Goal: Check status

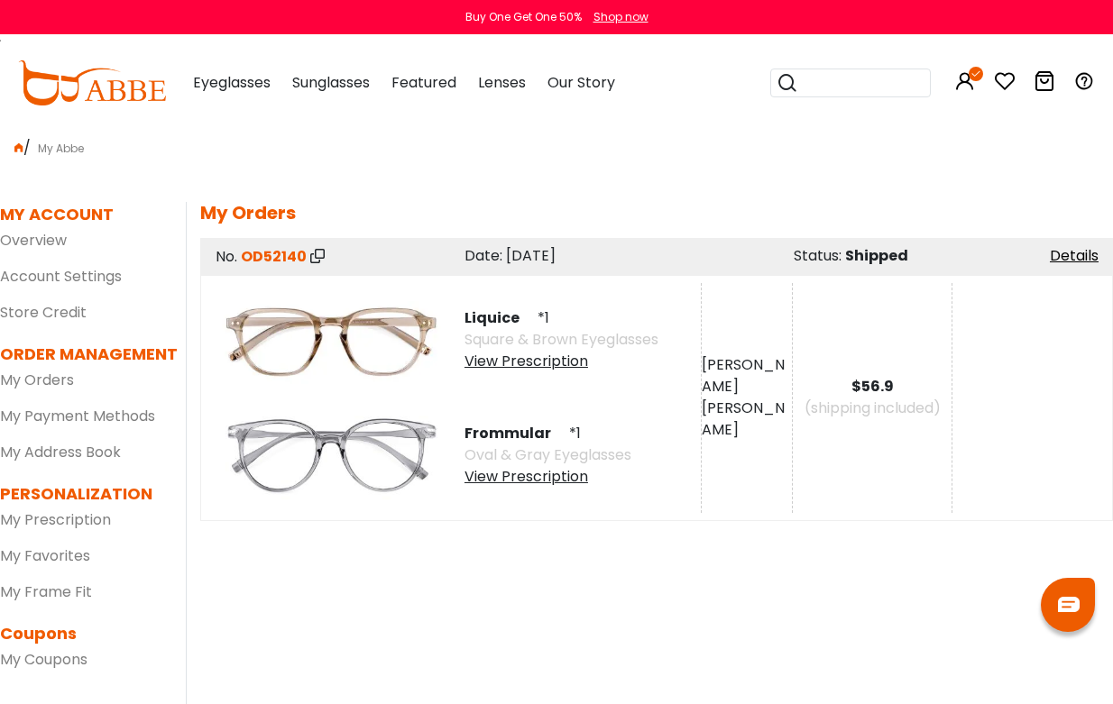
scroll to position [0, 23]
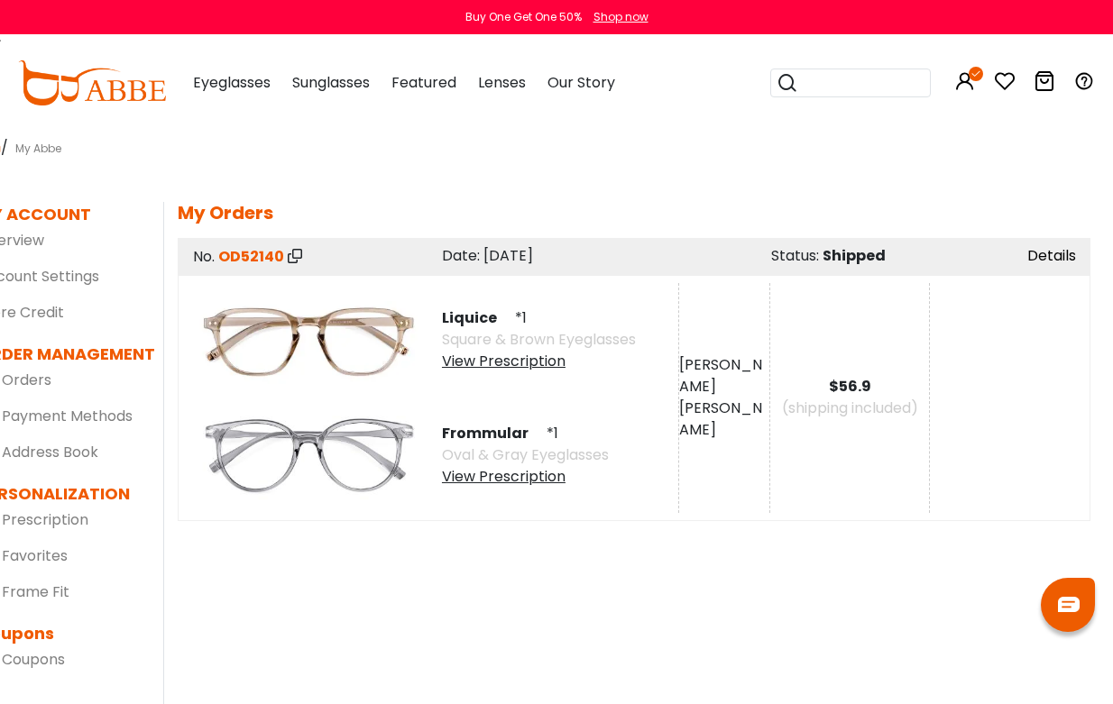
click at [1039, 252] on link "Details" at bounding box center [1051, 255] width 49 height 21
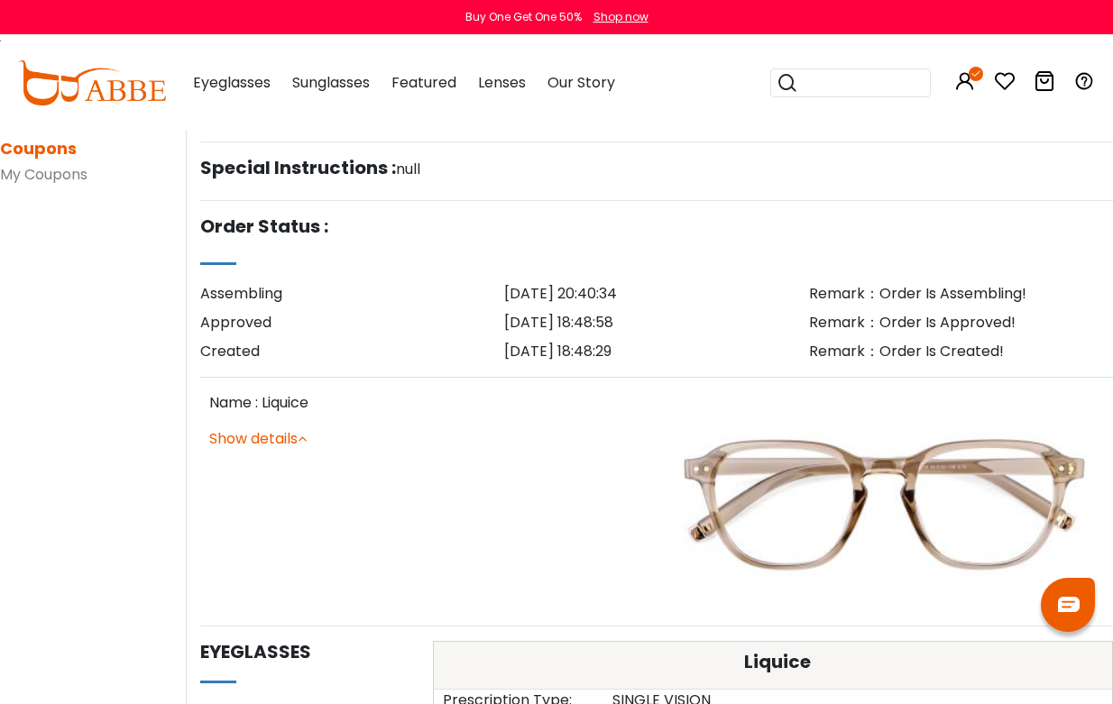
scroll to position [501, 0]
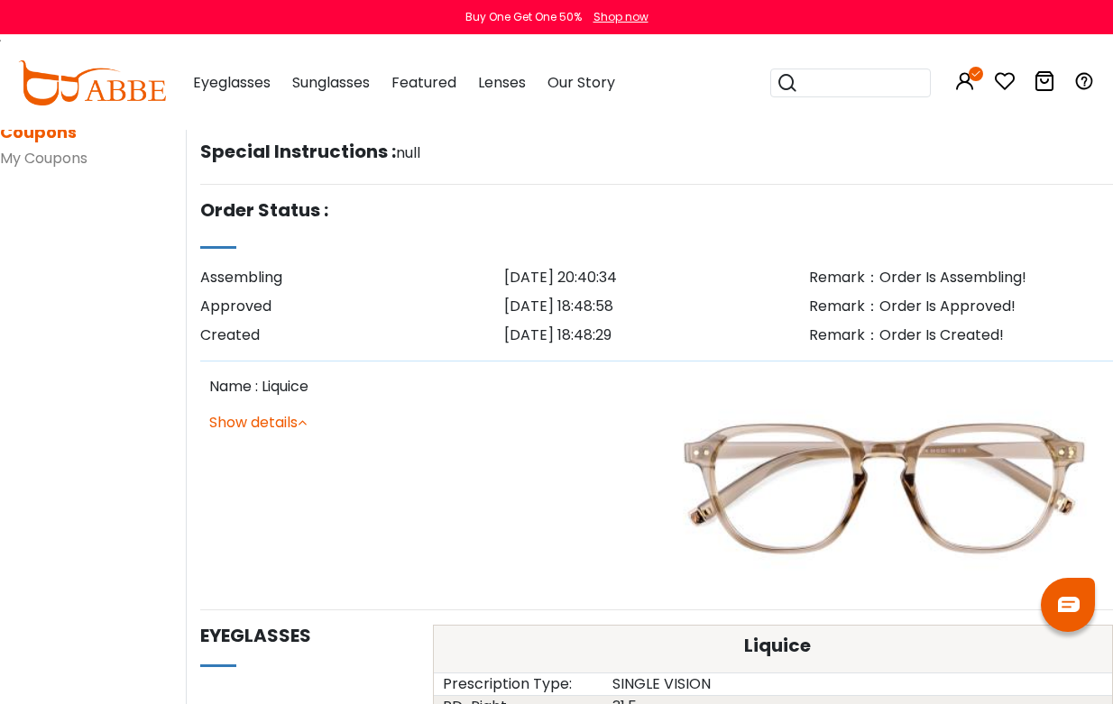
click at [588, 114] on button "Later" at bounding box center [595, 116] width 82 height 45
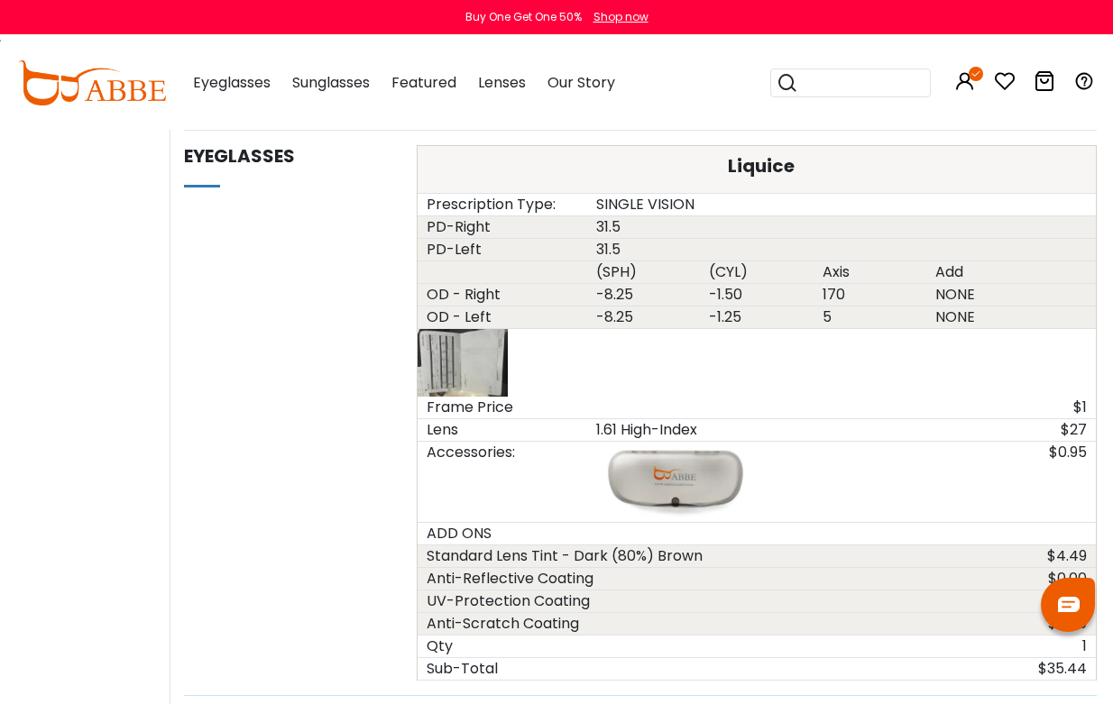
scroll to position [981, 23]
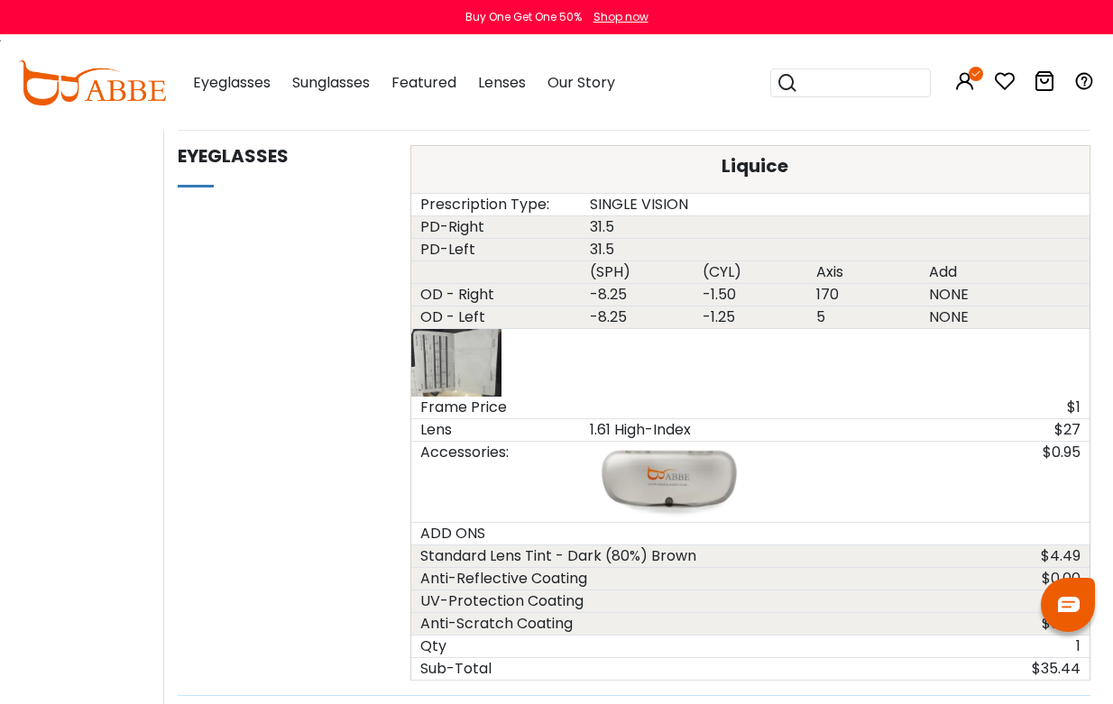
click at [482, 363] on img at bounding box center [456, 363] width 90 height 68
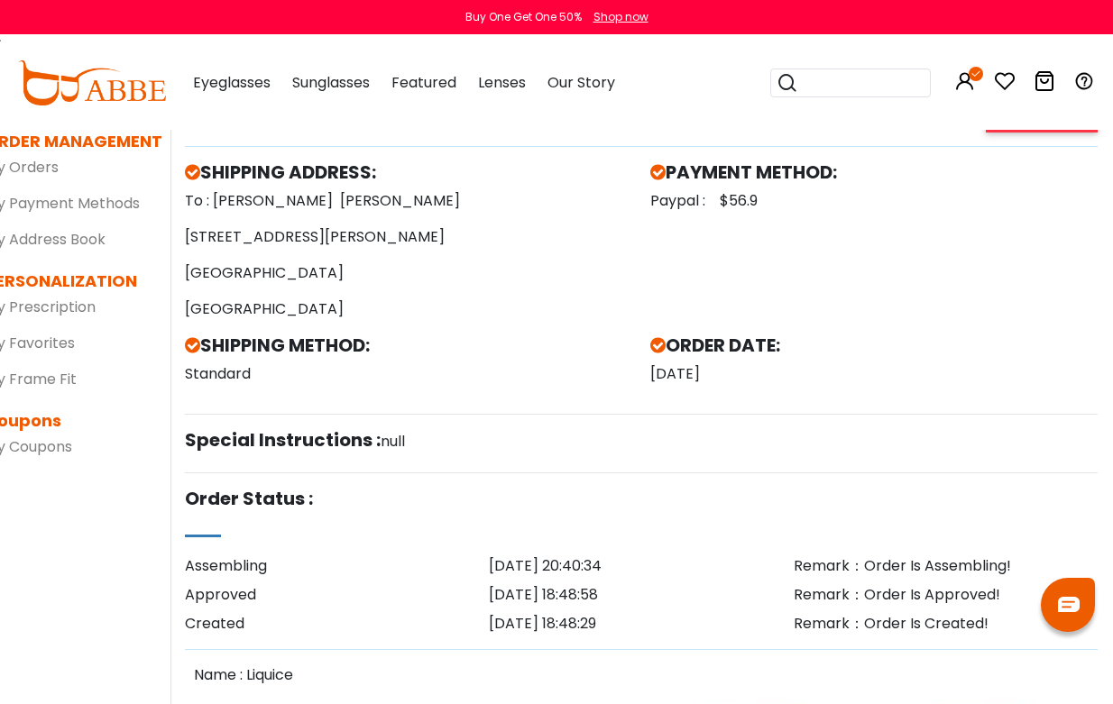
scroll to position [234, 15]
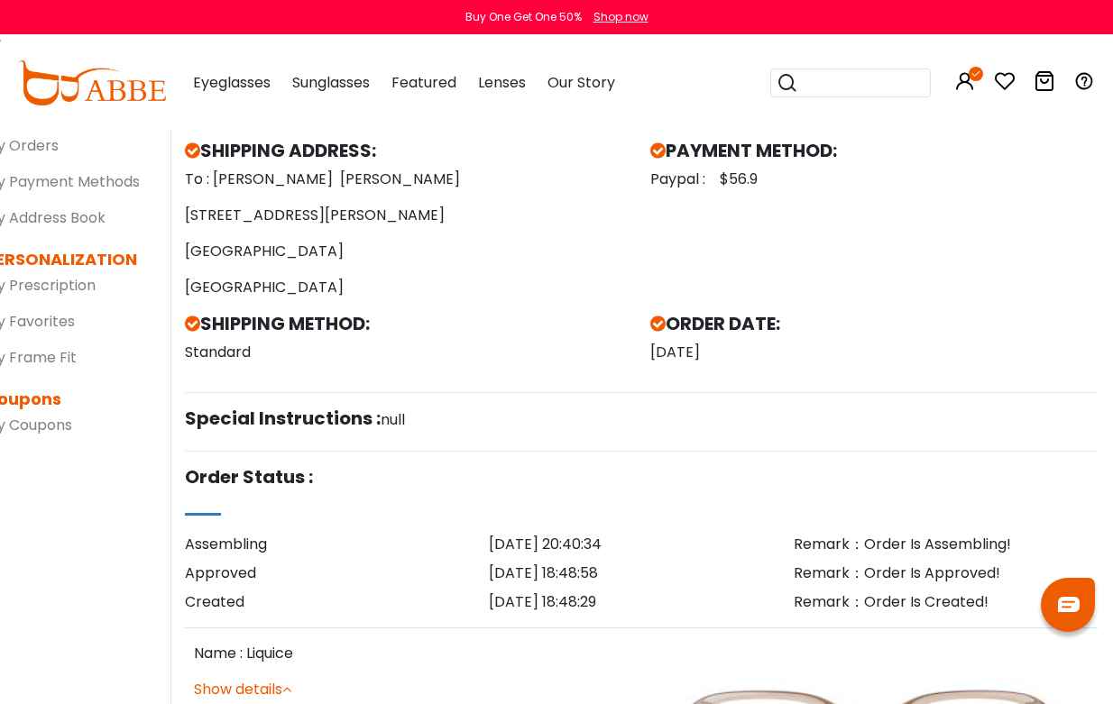
click at [229, 356] on span "Standard" at bounding box center [218, 352] width 66 height 21
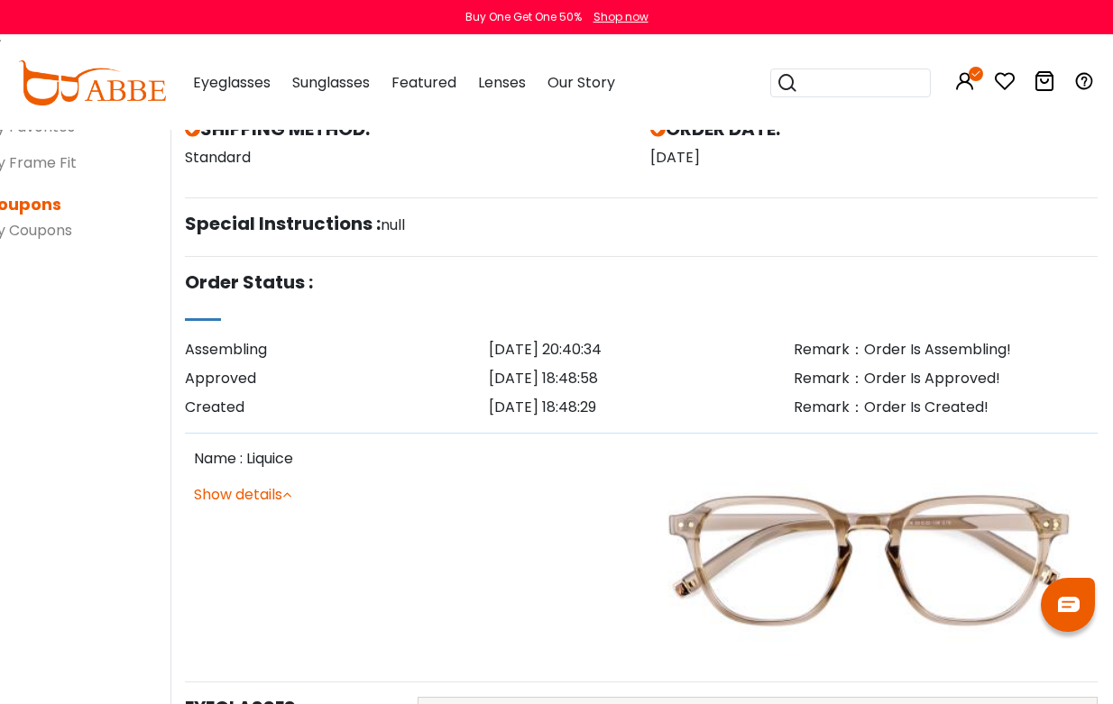
scroll to position [429, 14]
